Goal: Information Seeking & Learning: Compare options

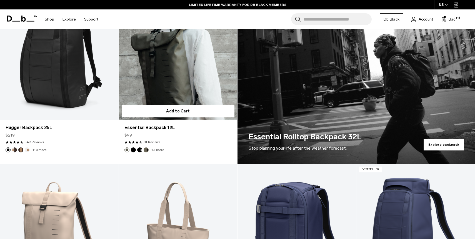
scroll to position [355, 0]
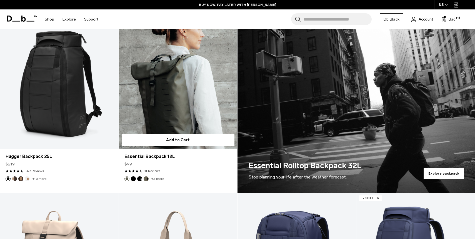
click at [169, 91] on link "Essential Backpack 12L" at bounding box center [178, 83] width 119 height 132
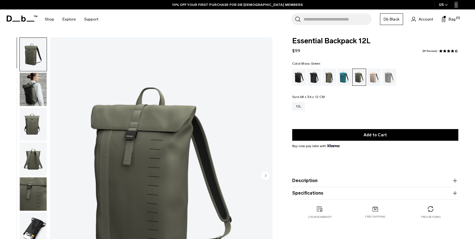
click at [26, 89] on img "button" at bounding box center [33, 89] width 27 height 33
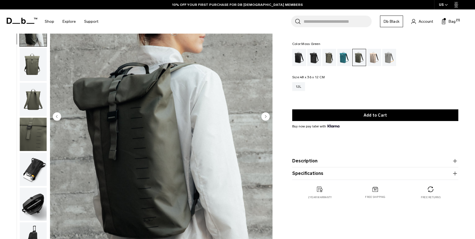
scroll to position [60, 0]
click at [35, 169] on img "button" at bounding box center [33, 168] width 27 height 33
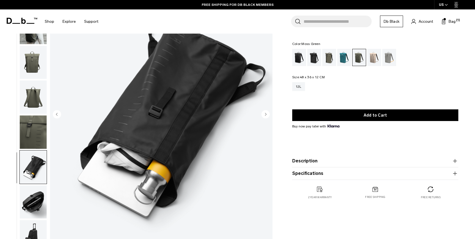
click at [37, 209] on img "button" at bounding box center [33, 202] width 27 height 33
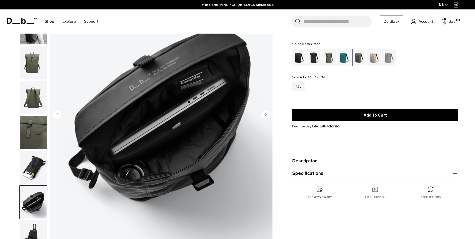
scroll to position [62, 0]
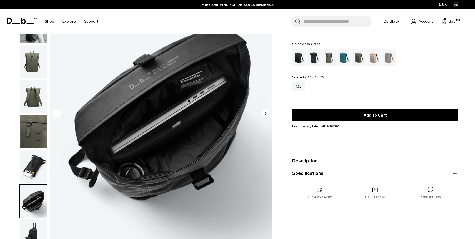
click at [31, 89] on img "button" at bounding box center [33, 96] width 27 height 33
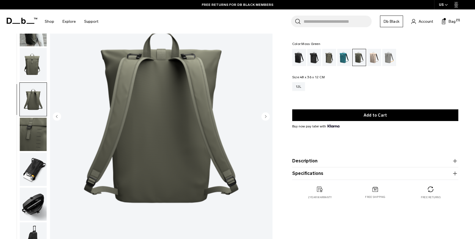
click at [36, 69] on img "button" at bounding box center [33, 64] width 27 height 33
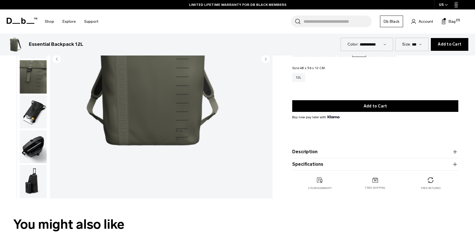
scroll to position [0, 0]
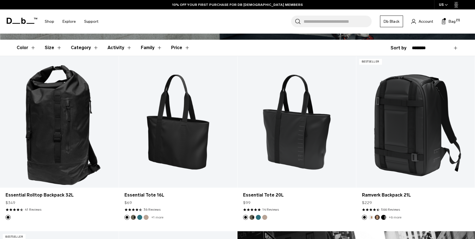
scroll to position [146, 0]
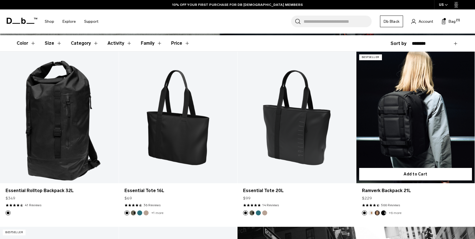
click at [415, 122] on link "Ramverk Backpack 21L" at bounding box center [415, 118] width 119 height 132
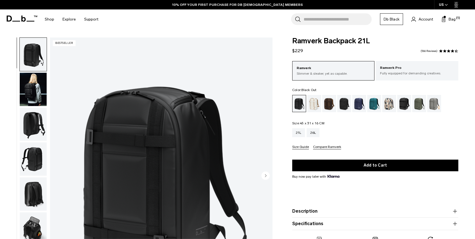
click at [32, 101] on img "button" at bounding box center [33, 89] width 27 height 33
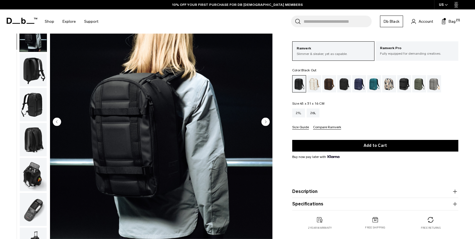
scroll to position [54, 0]
click at [265, 120] on circle "Next slide" at bounding box center [265, 121] width 8 height 8
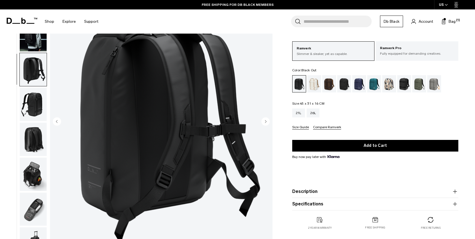
click at [265, 120] on circle "Next slide" at bounding box center [265, 121] width 8 height 8
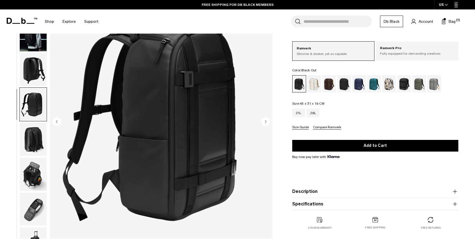
click at [265, 120] on circle "Next slide" at bounding box center [265, 121] width 8 height 8
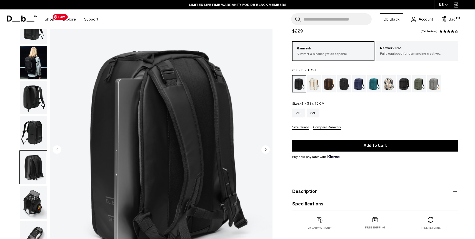
scroll to position [27, 0]
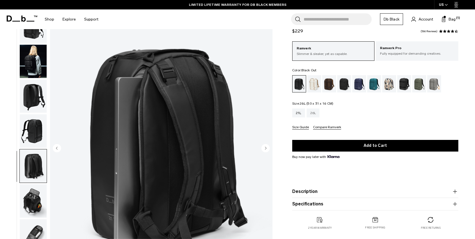
click at [315, 114] on div "26L" at bounding box center [313, 113] width 13 height 9
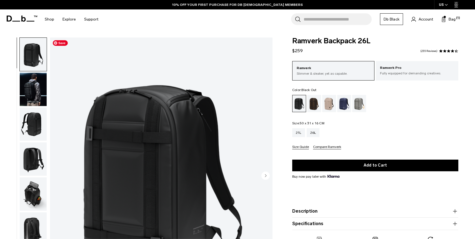
click at [32, 89] on img "button" at bounding box center [33, 89] width 27 height 33
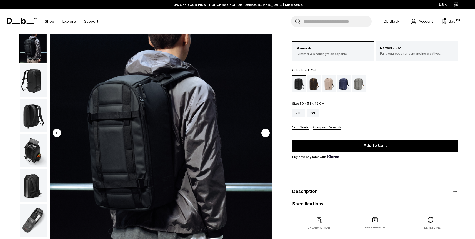
scroll to position [43, 0]
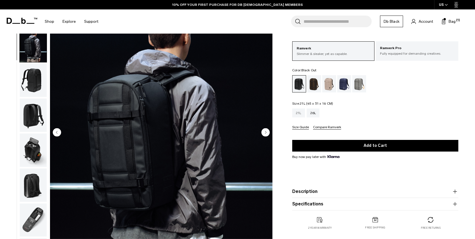
click at [299, 113] on div "21L" at bounding box center [298, 113] width 13 height 9
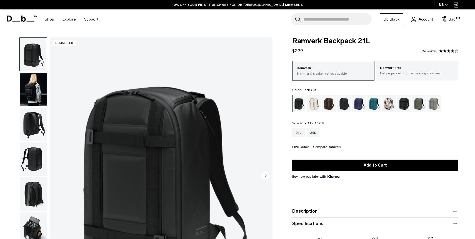
click at [29, 121] on img "button" at bounding box center [33, 124] width 27 height 33
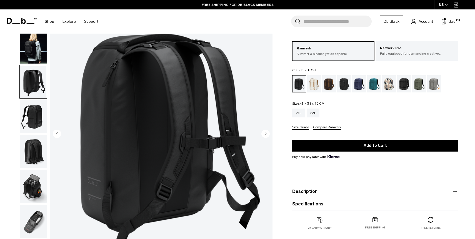
scroll to position [42, 0]
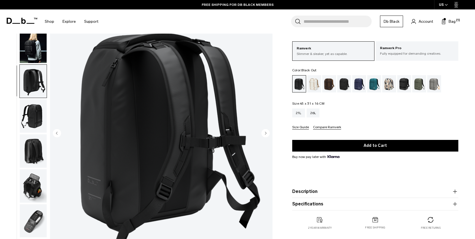
click at [32, 114] on img "button" at bounding box center [33, 115] width 27 height 33
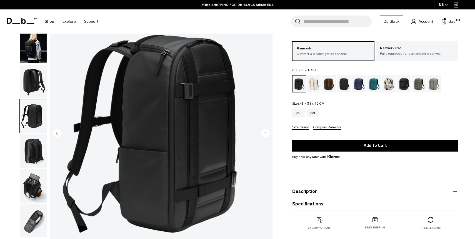
click at [34, 149] on img "button" at bounding box center [33, 150] width 27 height 33
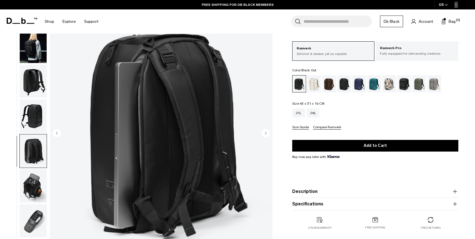
scroll to position [43, 0]
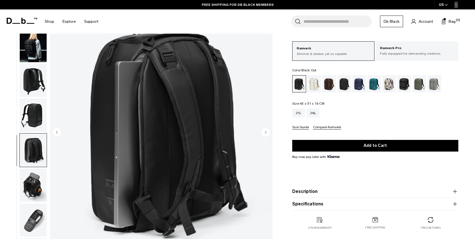
click at [34, 186] on img "button" at bounding box center [33, 185] width 27 height 33
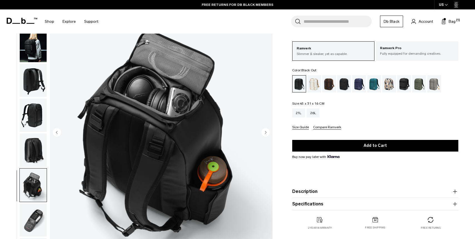
click at [41, 221] on img "button" at bounding box center [33, 220] width 27 height 33
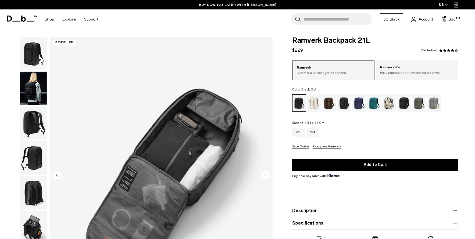
scroll to position [0, 0]
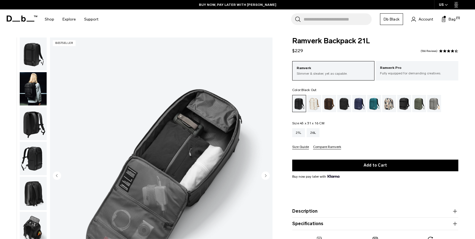
click at [38, 124] on img "button" at bounding box center [33, 123] width 27 height 33
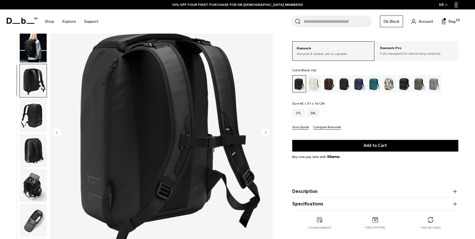
scroll to position [47, 0]
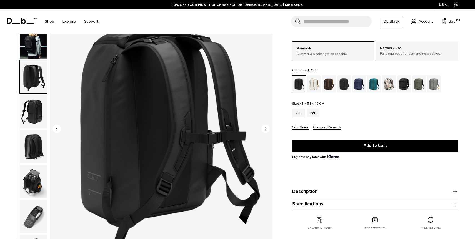
click at [38, 154] on img "button" at bounding box center [33, 146] width 27 height 33
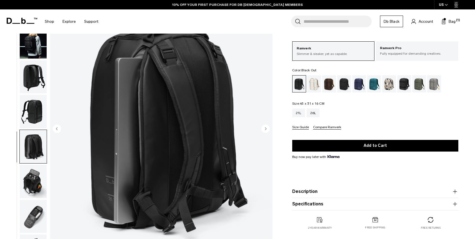
click at [172, 97] on img "5 / 8" at bounding box center [161, 130] width 222 height 278
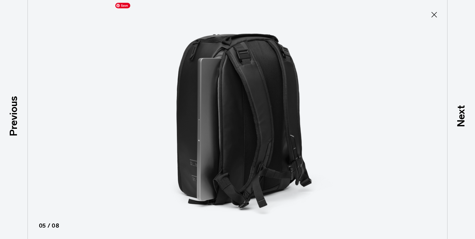
click at [263, 113] on img at bounding box center [237, 119] width 250 height 239
click at [257, 114] on img at bounding box center [237, 119] width 250 height 239
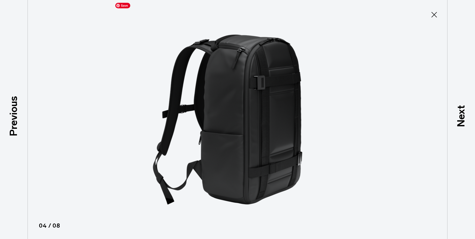
click at [257, 114] on img at bounding box center [237, 119] width 250 height 239
click at [436, 15] on icon at bounding box center [434, 14] width 9 height 9
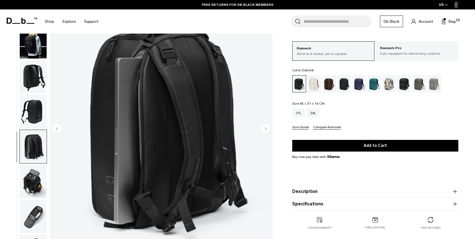
scroll to position [46, 0]
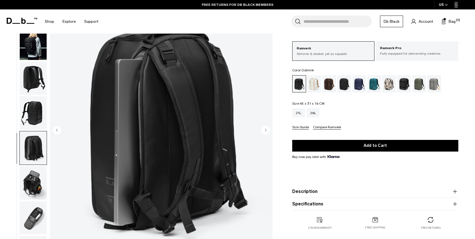
click at [310, 85] on div "Oatmilk" at bounding box center [314, 83] width 14 height 17
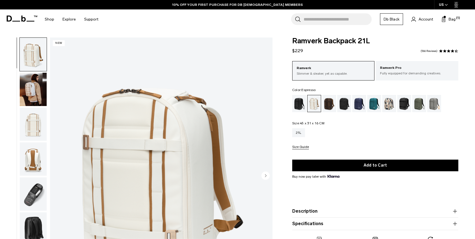
click at [331, 104] on div "Espresso" at bounding box center [329, 103] width 14 height 17
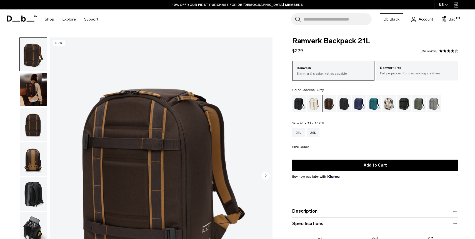
click at [344, 104] on div "Charcoal Grey" at bounding box center [344, 103] width 14 height 17
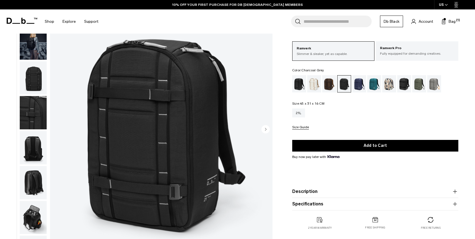
scroll to position [46, 0]
click at [29, 81] on img "button" at bounding box center [33, 78] width 27 height 33
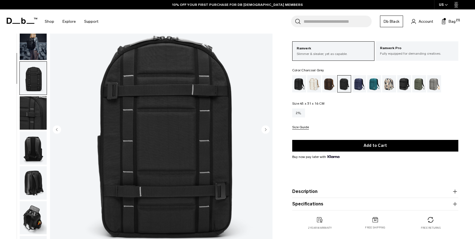
scroll to position [36, 0]
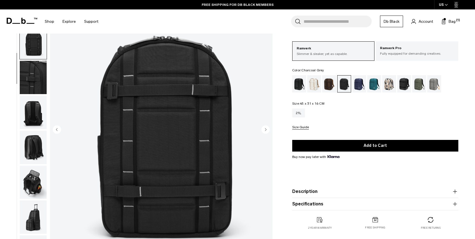
click at [177, 128] on img "3 / 9" at bounding box center [161, 130] width 222 height 278
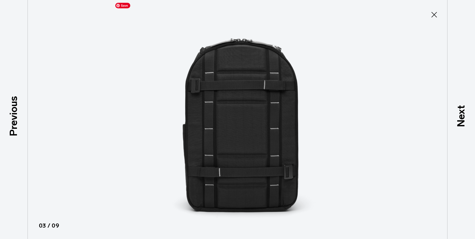
click at [250, 136] on img at bounding box center [237, 119] width 250 height 239
drag, startPoint x: 437, startPoint y: 11, endPoint x: 435, endPoint y: 12, distance: 3.0
click at [436, 11] on icon at bounding box center [434, 14] width 9 height 9
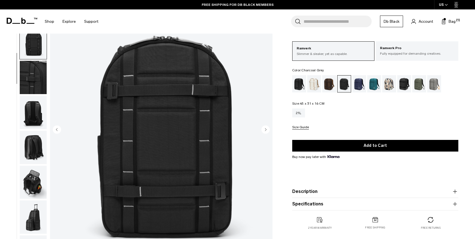
click at [28, 149] on img "button" at bounding box center [33, 147] width 27 height 33
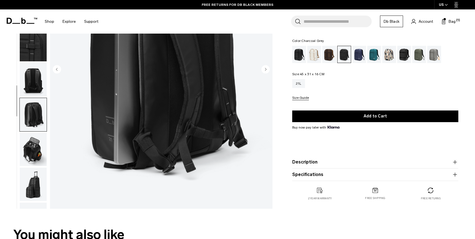
scroll to position [0, 0]
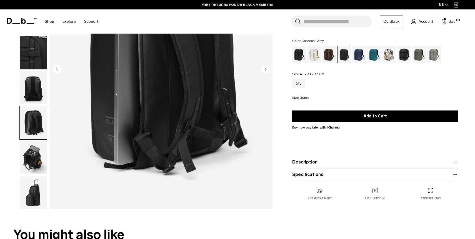
click at [29, 90] on img "button" at bounding box center [33, 87] width 27 height 33
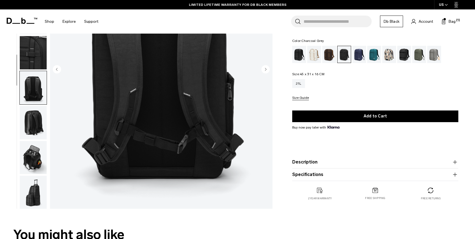
click at [26, 59] on img "button" at bounding box center [33, 52] width 27 height 33
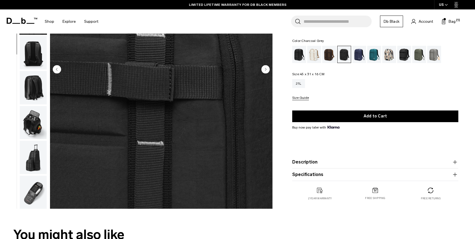
scroll to position [36, 0]
click at [301, 54] on div "Black Out" at bounding box center [299, 54] width 14 height 17
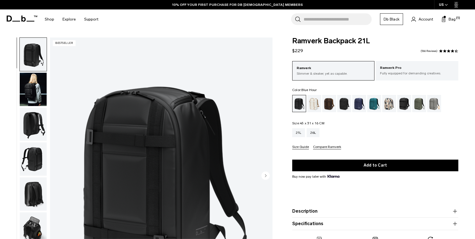
click at [359, 106] on div "Blue Hour" at bounding box center [359, 103] width 14 height 17
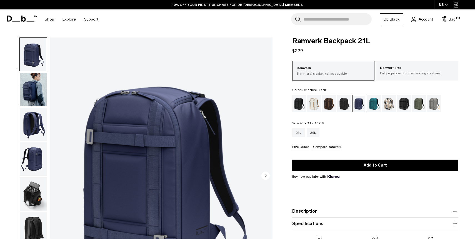
click at [404, 104] on div "Reflective Black" at bounding box center [404, 103] width 14 height 17
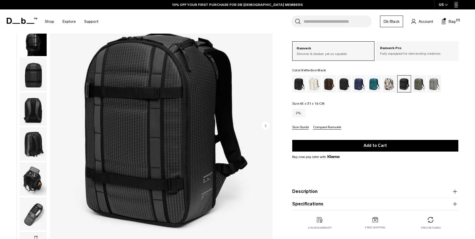
scroll to position [51, 0]
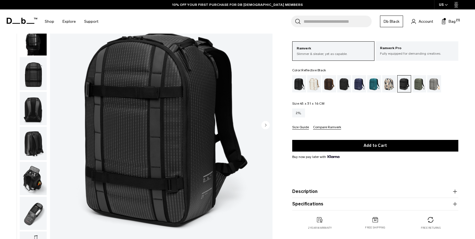
click at [41, 73] on img "button" at bounding box center [33, 73] width 27 height 33
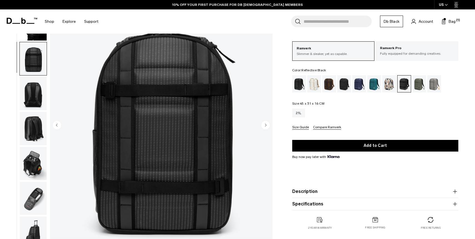
scroll to position [0, 0]
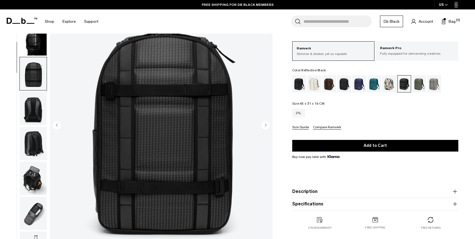
click at [36, 41] on img "button" at bounding box center [33, 38] width 27 height 33
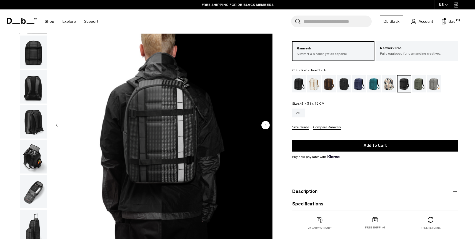
scroll to position [35, 0]
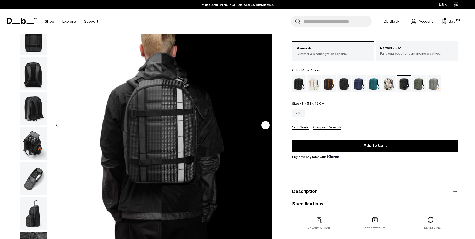
click at [419, 83] on div "Moss Green" at bounding box center [419, 83] width 14 height 17
